Goal: Information Seeking & Learning: Learn about a topic

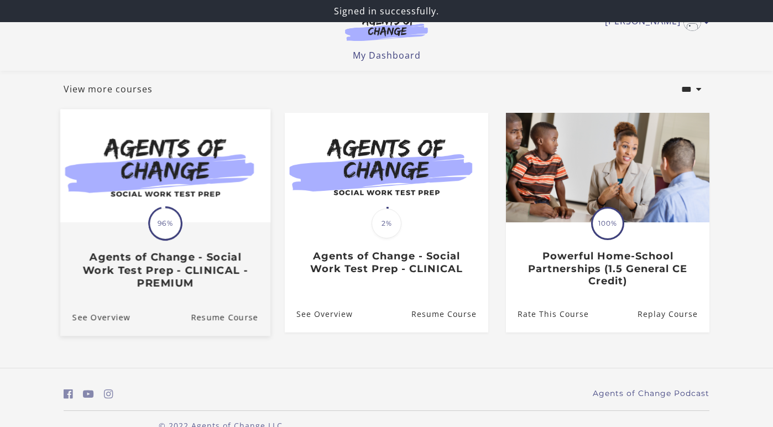
scroll to position [82, 0]
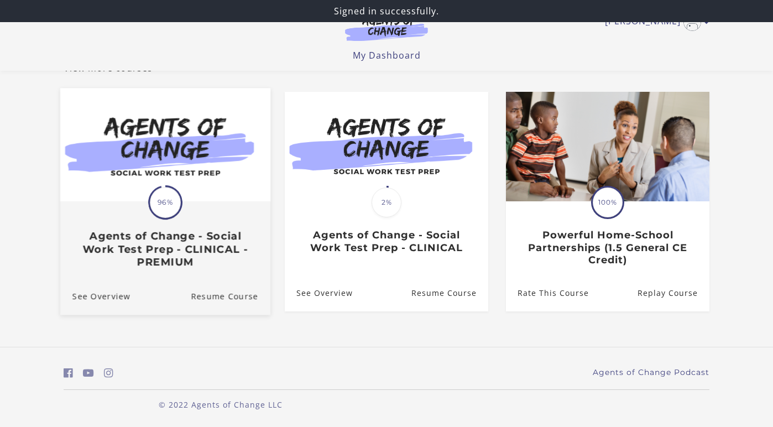
click at [170, 192] on span "96%" at bounding box center [165, 202] width 31 height 31
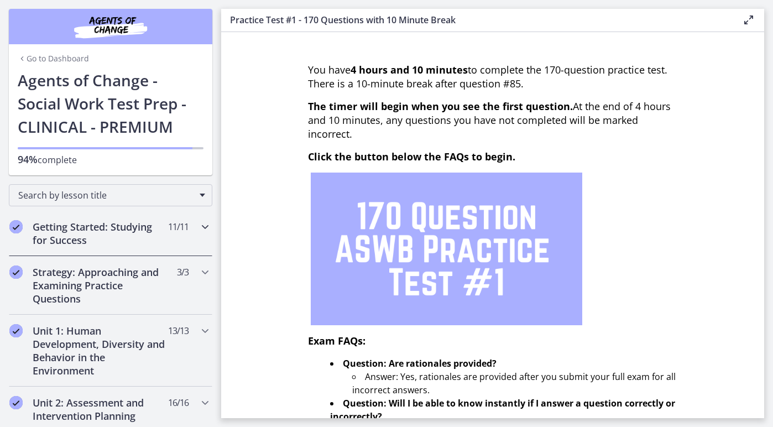
click at [164, 230] on h2 "Getting Started: Studying for Success" at bounding box center [100, 233] width 135 height 27
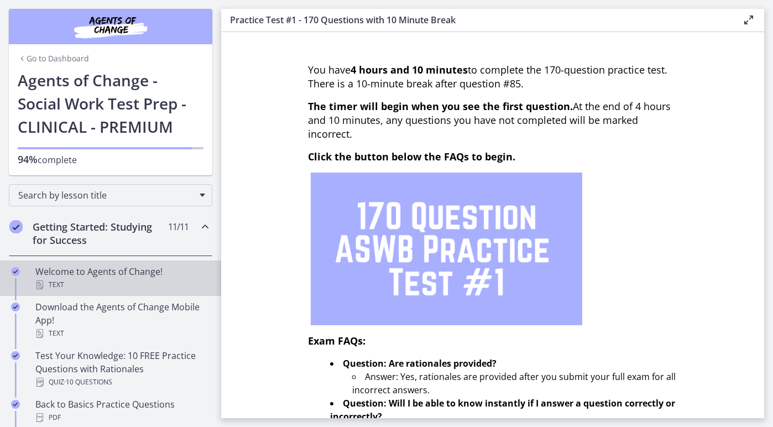
click at [151, 268] on div "Welcome to Agents of Change! Text" at bounding box center [121, 278] width 172 height 27
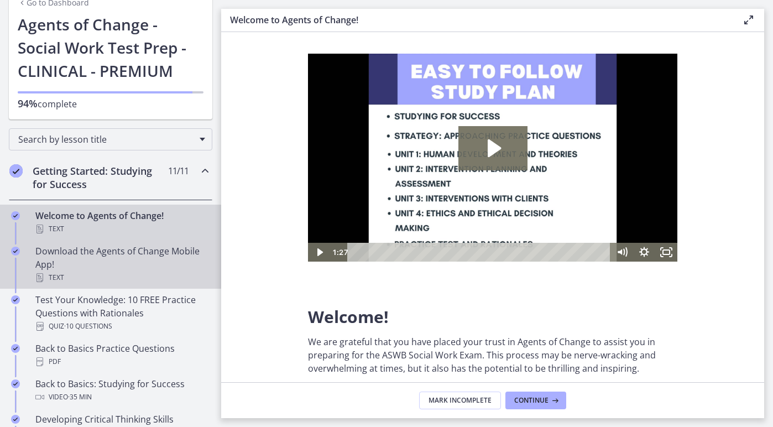
scroll to position [60, 0]
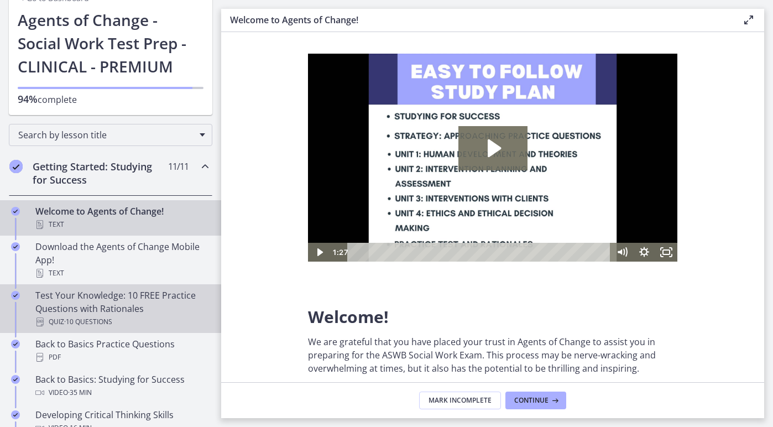
click at [139, 315] on div "Test Your Knowledge: 10 FREE Practice Questions with Rationales Quiz · 10 Quest…" at bounding box center [121, 309] width 172 height 40
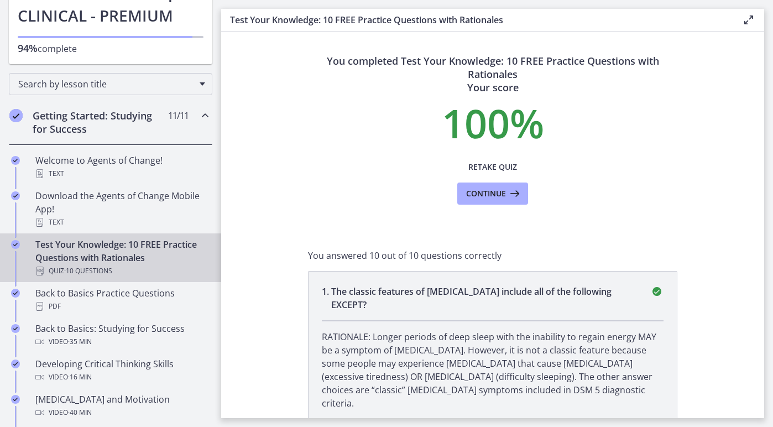
scroll to position [122, 0]
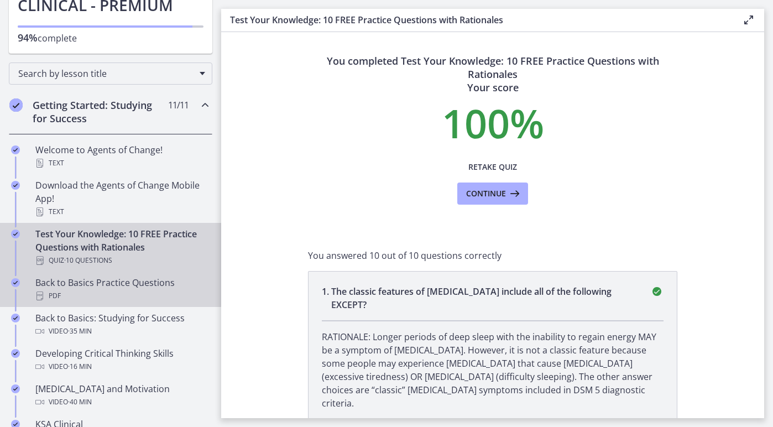
click at [121, 298] on div "PDF" at bounding box center [121, 295] width 172 height 13
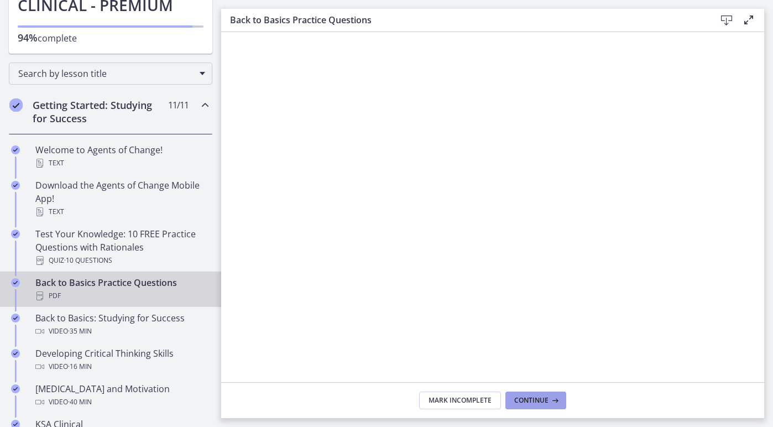
click at [534, 396] on span "Continue" at bounding box center [531, 400] width 34 height 9
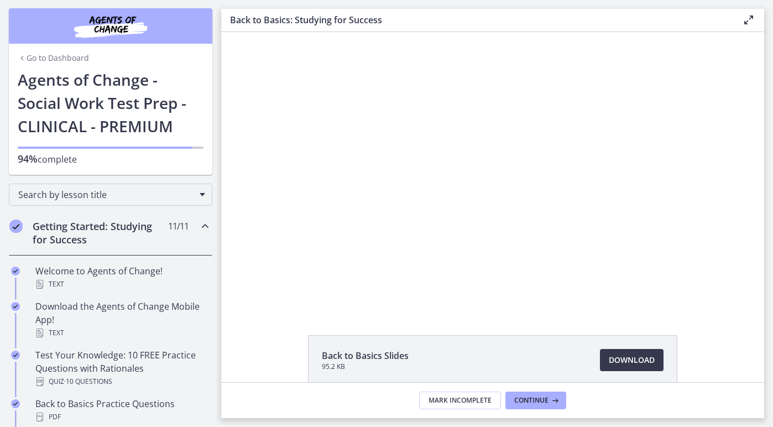
click at [96, 235] on h2 "Getting Started: Studying for Success" at bounding box center [100, 232] width 135 height 27
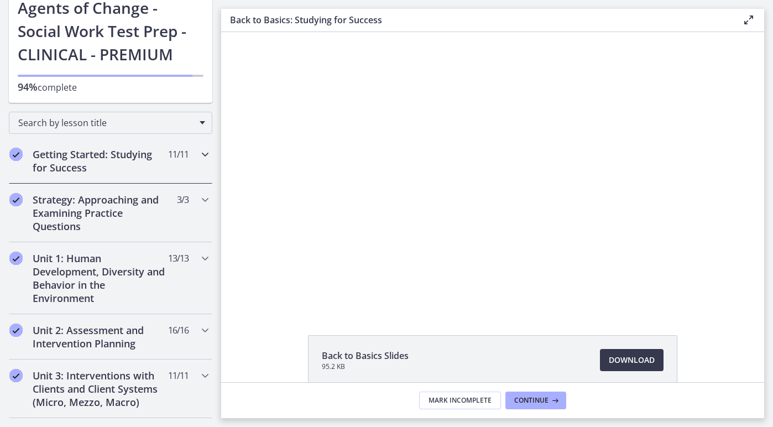
scroll to position [90, 0]
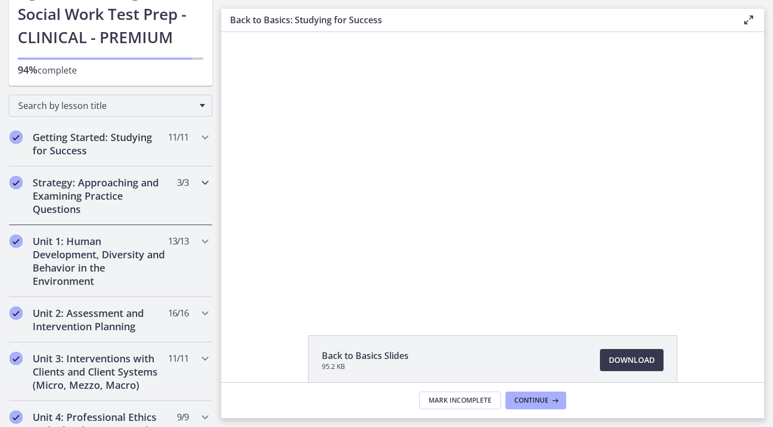
click at [99, 202] on h2 "Strategy: Approaching and Examining Practice Questions" at bounding box center [100, 196] width 135 height 40
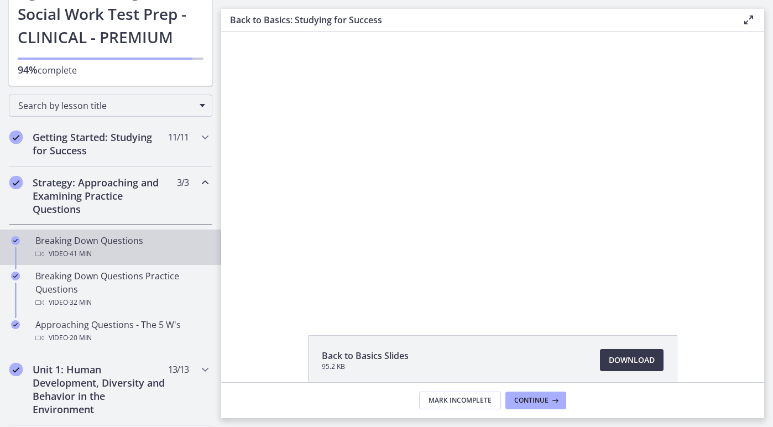
click at [127, 238] on div "Breaking Down Questions Video · 41 min" at bounding box center [121, 247] width 172 height 27
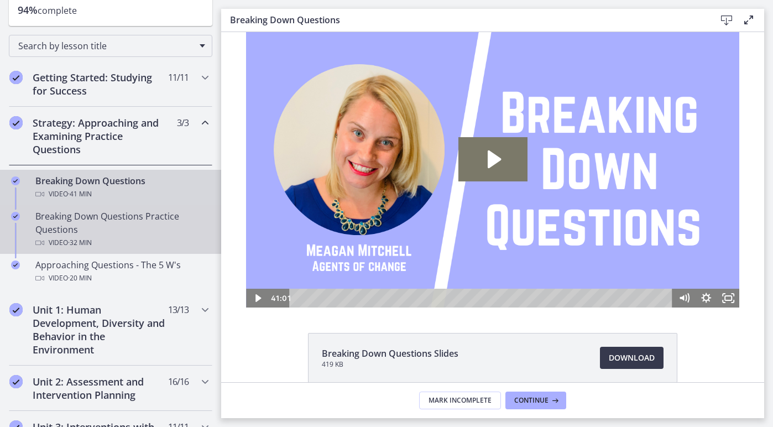
click at [67, 252] on link "Breaking Down Questions Practice Questions Video · 32 min" at bounding box center [110, 229] width 221 height 49
